Goal: Task Accomplishment & Management: Manage account settings

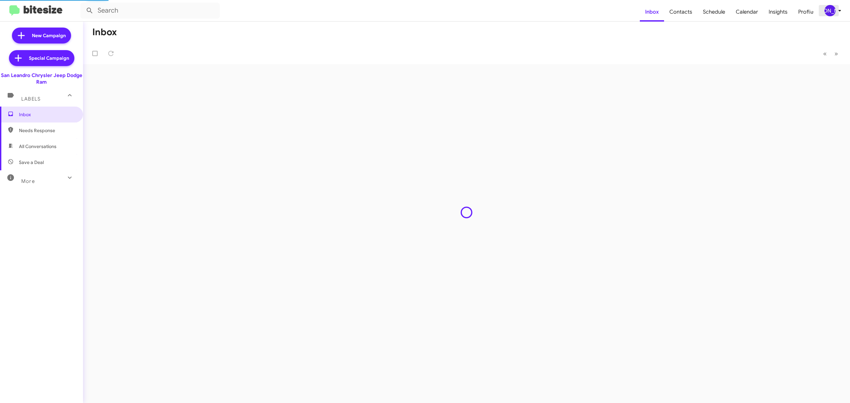
click at [831, 13] on div "[PERSON_NAME]" at bounding box center [829, 10] width 11 height 11
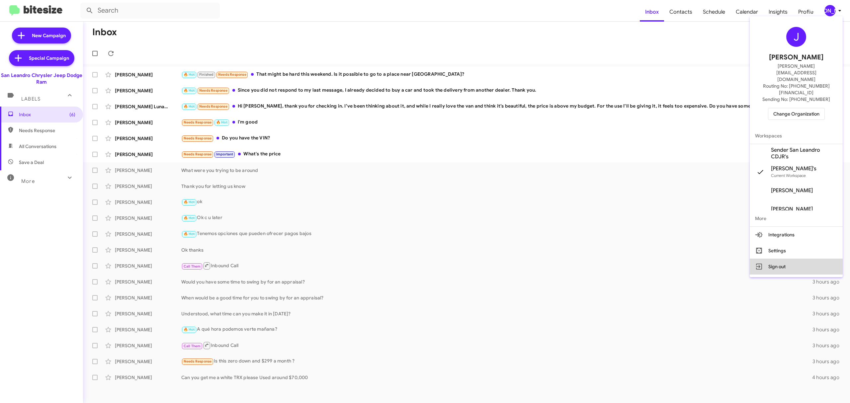
click at [774, 259] on button "Sign out" at bounding box center [796, 267] width 93 height 16
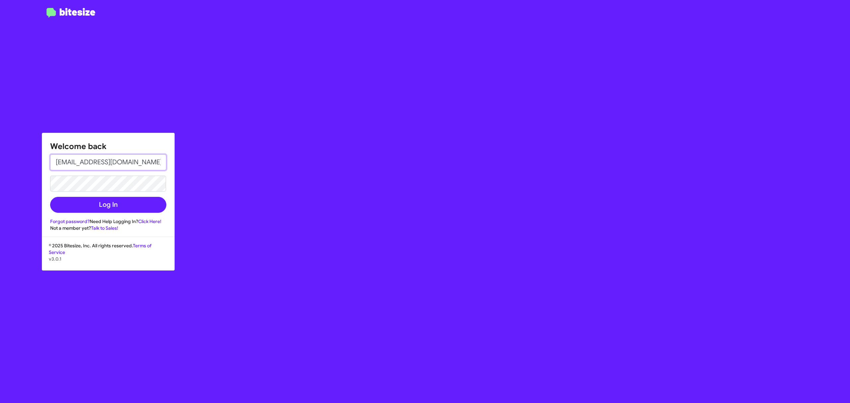
click at [120, 169] on input "[EMAIL_ADDRESS][DOMAIN_NAME]" at bounding box center [108, 162] width 116 height 16
click at [132, 161] on input "[PERSON_NAME][EMAIL_ADDRESS][DOMAIN_NAME]" at bounding box center [108, 162] width 116 height 16
type input "[EMAIL_ADDRESS][DOMAIN_NAME]"
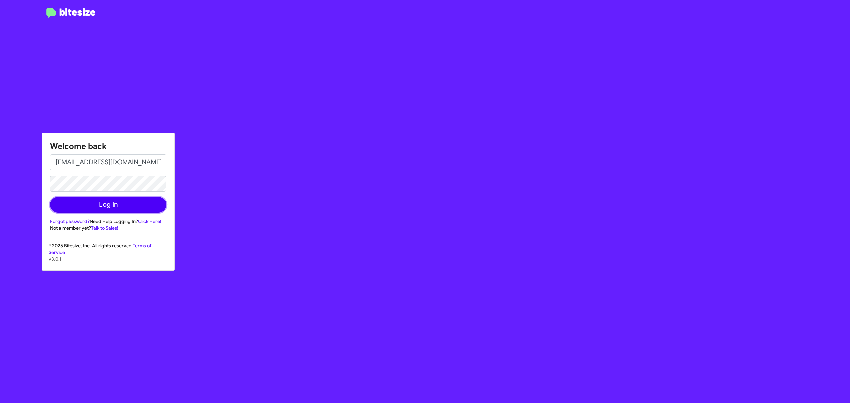
click at [142, 206] on button "Log In" at bounding box center [108, 205] width 116 height 16
